Goal: Task Accomplishment & Management: Manage account settings

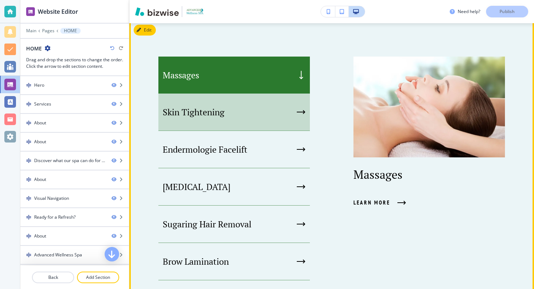
scroll to position [353, 0]
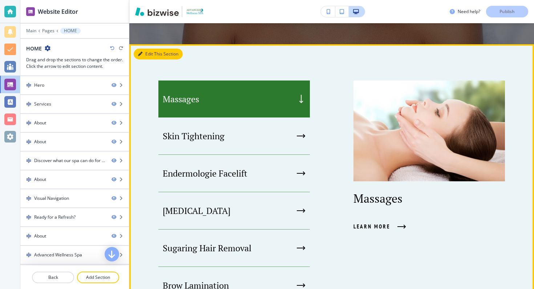
click at [144, 53] on button "Edit This Section" at bounding box center [158, 54] width 49 height 11
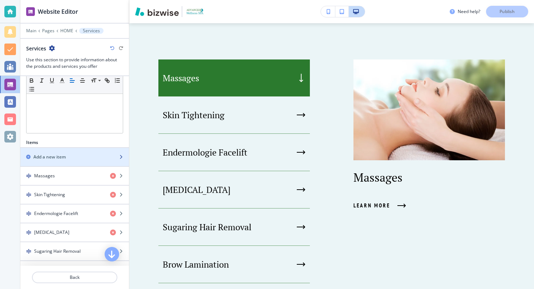
scroll to position [186, 0]
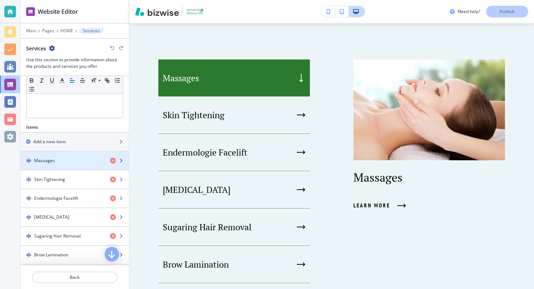
click at [72, 162] on div "Massages" at bounding box center [62, 161] width 84 height 7
click at [72, 159] on div "Massages" at bounding box center [62, 161] width 84 height 7
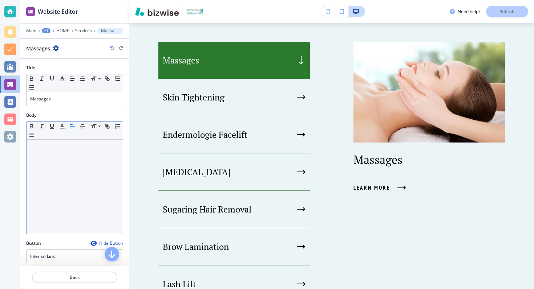
scroll to position [387, 0]
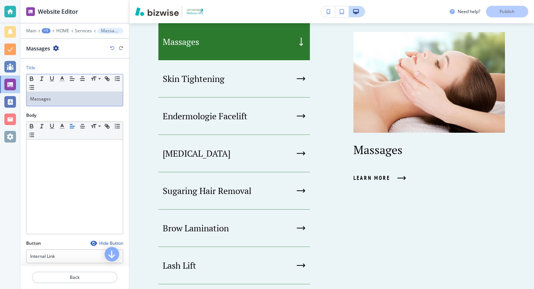
click at [54, 97] on p "Massages" at bounding box center [74, 99] width 89 height 7
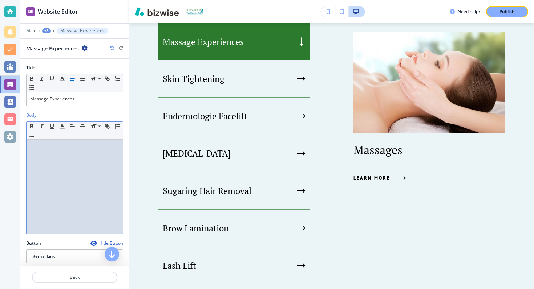
click at [68, 166] on div at bounding box center [75, 187] width 96 height 94
click at [83, 94] on div "Massage Experiences" at bounding box center [75, 99] width 96 height 14
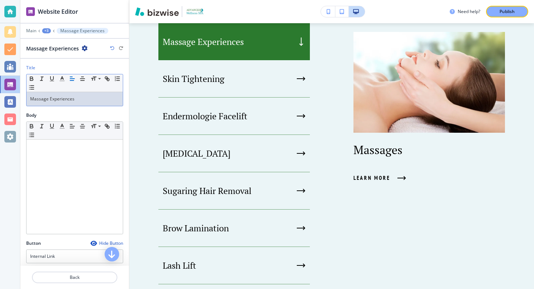
click at [82, 103] on div "Massage Experiences" at bounding box center [75, 99] width 96 height 14
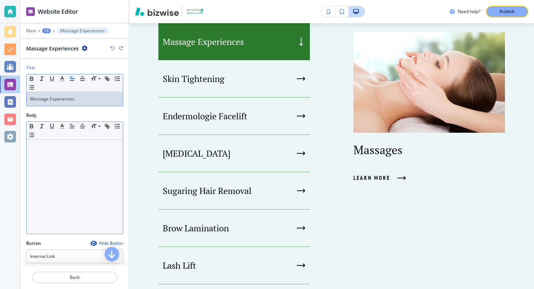
scroll to position [133, 0]
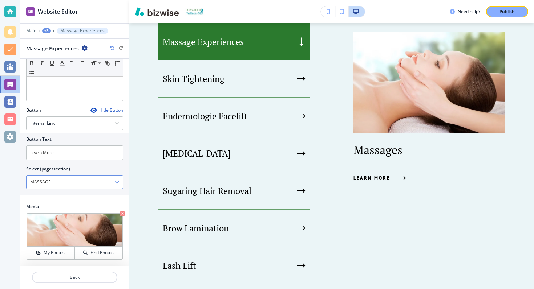
click at [91, 186] on \(page\/section\) "MASSAGE" at bounding box center [71, 182] width 88 height 12
click at [85, 199] on div "Button Hide Button Internal Link Telephone External Link Social Media Email Fil…" at bounding box center [74, 155] width 109 height 97
click at [85, 180] on \(page\/section\) "MASSAGE" at bounding box center [71, 182] width 88 height 12
click at [115, 183] on icon "button" at bounding box center [117, 182] width 4 height 4
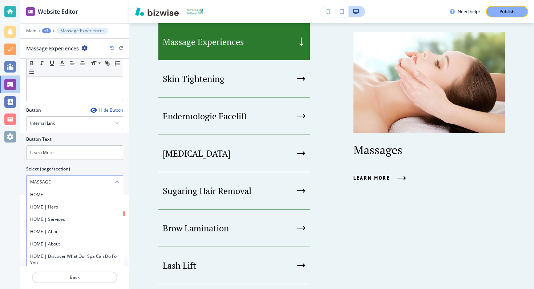
scroll to position [711, 0]
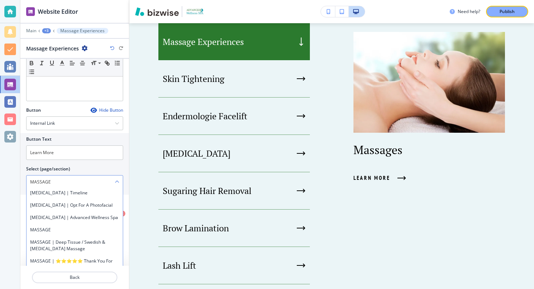
click at [115, 183] on icon "button" at bounding box center [117, 182] width 4 height 4
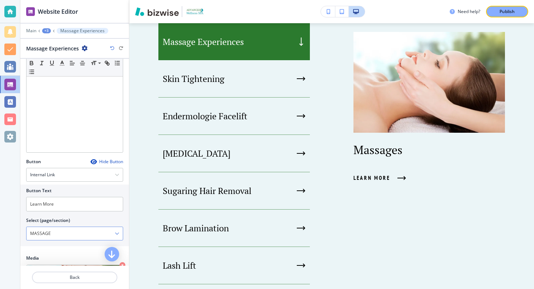
scroll to position [76, 0]
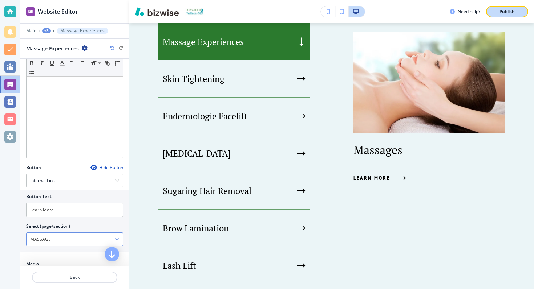
click at [511, 11] on p "Publish" at bounding box center [506, 11] width 15 height 7
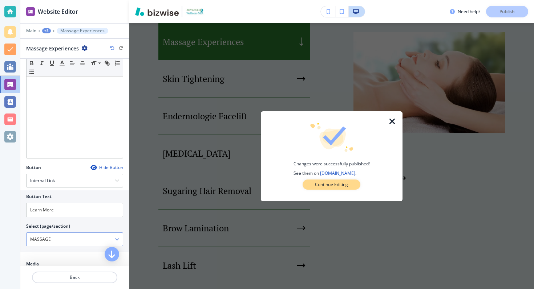
click at [320, 185] on p "Continue Editing" at bounding box center [331, 185] width 33 height 7
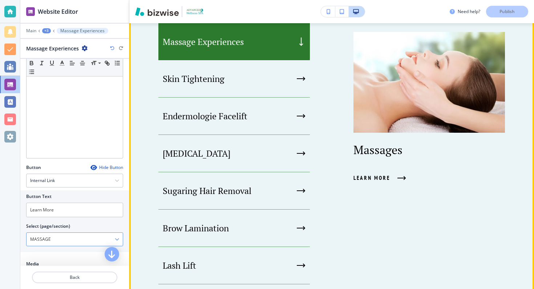
scroll to position [0, 0]
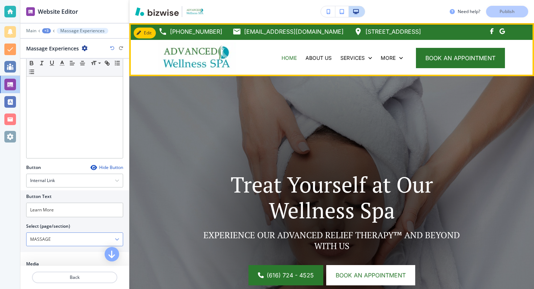
click at [180, 55] on img at bounding box center [197, 57] width 78 height 31
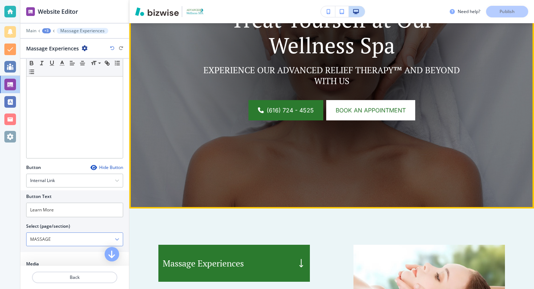
scroll to position [280, 0]
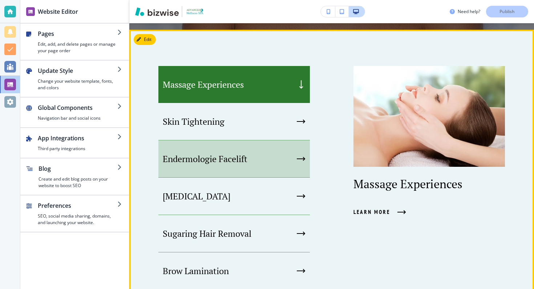
scroll to position [352, 0]
